Goal: Contribute content: Add original content to the website for others to see

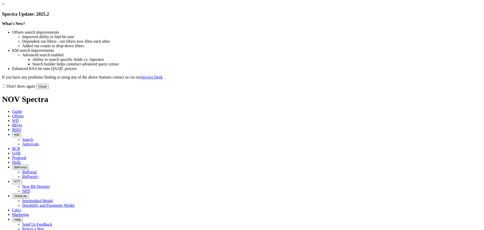
click at [49, 89] on button "Close" at bounding box center [42, 86] width 13 height 5
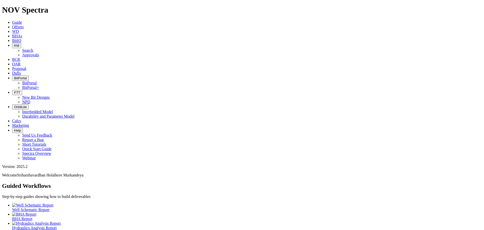
click at [19, 44] on span "KM" at bounding box center [16, 46] width 5 height 4
click at [33, 48] on link "Search" at bounding box center [27, 50] width 11 height 4
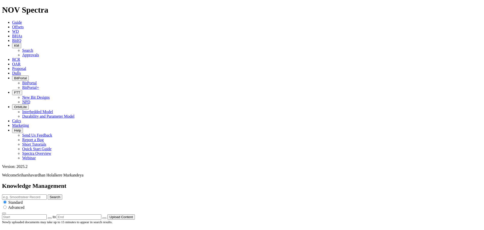
click at [47, 194] on input "text" at bounding box center [24, 196] width 45 height 5
type input "price lsit"
click at [48, 194] on button "Search" at bounding box center [55, 196] width 15 height 5
click at [47, 194] on input "price lsit" at bounding box center [24, 196] width 45 height 5
type input "price list"
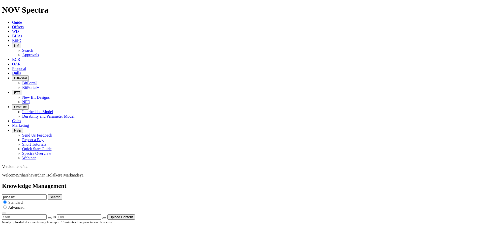
click at [48, 194] on button "Search" at bounding box center [55, 196] width 15 height 5
drag, startPoint x: 248, startPoint y: 26, endPoint x: 205, endPoint y: 27, distance: 43.1
click at [205, 182] on div "Knowledge Management price list Search Standard Advanced to Upload Content" at bounding box center [242, 200] width 480 height 37
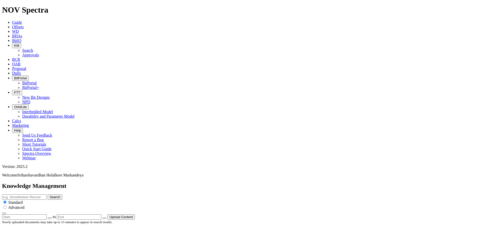
click at [135, 214] on button "Upload Content" at bounding box center [120, 216] width 27 height 5
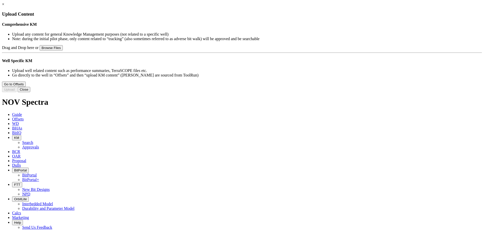
click at [63, 50] on button "Browse Files" at bounding box center [51, 47] width 23 height 5
type input "C:\fakepath\ReedHycalog International Price List 2025 FINAL_08_13_2025.pdf"
type input "ReedHycalog International Price List 2025 FINAL_08_13_2025.pdf"
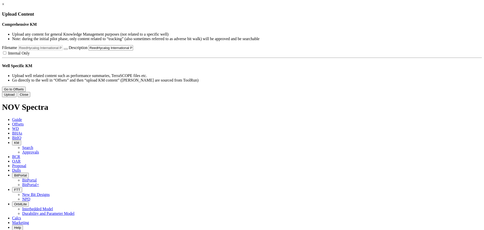
click at [133, 50] on input "ReedHycalog International Price List 2025 FINAL_08_13_2025.pdf" at bounding box center [111, 47] width 45 height 5
drag, startPoint x: 288, startPoint y: 76, endPoint x: 272, endPoint y: 75, distance: 16.4
click at [133, 50] on input "ReedHycalog International Price List 2025 FINAL_08_13_2025.pdf" at bounding box center [111, 47] width 45 height 5
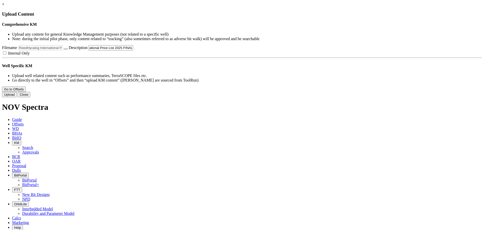
type input "ReedHycalog International Price List 2025 FINAL.pdf"
click at [17, 97] on button "Upload" at bounding box center [9, 94] width 15 height 5
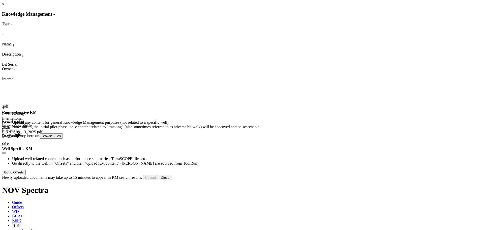
scroll to position [24, 0]
click at [171, 180] on button "Close" at bounding box center [165, 177] width 13 height 5
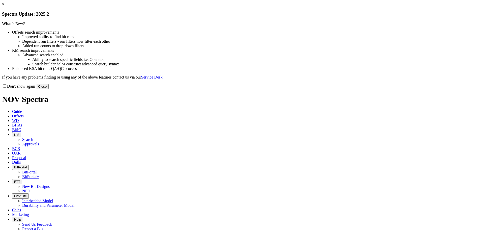
click at [49, 89] on button "Close" at bounding box center [42, 86] width 13 height 5
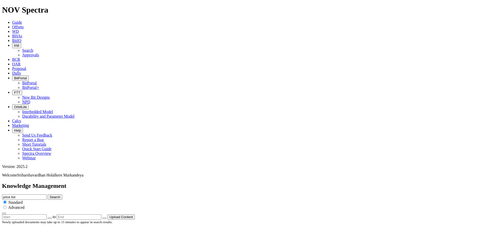
click at [62, 194] on button "Search" at bounding box center [55, 196] width 15 height 5
click at [14, 44] on icon "button" at bounding box center [14, 46] width 0 height 4
click at [39, 53] on link "Approvals" at bounding box center [30, 55] width 17 height 4
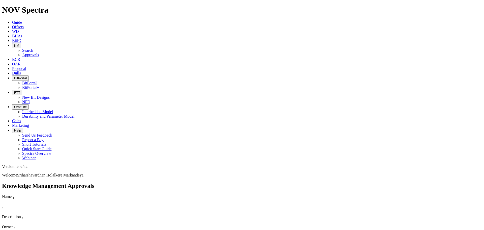
click at [19, 44] on span "KM" at bounding box center [16, 46] width 5 height 4
click at [33, 48] on link "Search" at bounding box center [27, 50] width 11 height 4
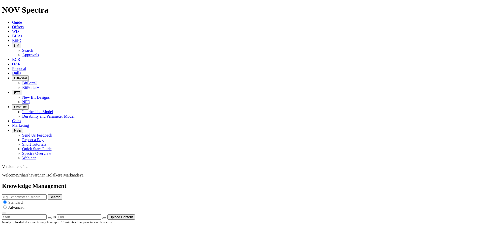
click at [47, 194] on input "text" at bounding box center [24, 196] width 45 height 5
type input "price list"
click at [48, 194] on button "Search" at bounding box center [55, 196] width 15 height 5
click at [62, 194] on button "Search" at bounding box center [55, 196] width 15 height 5
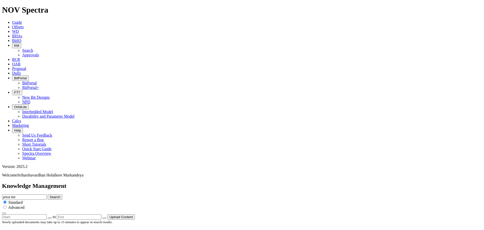
click at [62, 194] on button "Search" at bounding box center [55, 196] width 15 height 5
